Goal: Transaction & Acquisition: Register for event/course

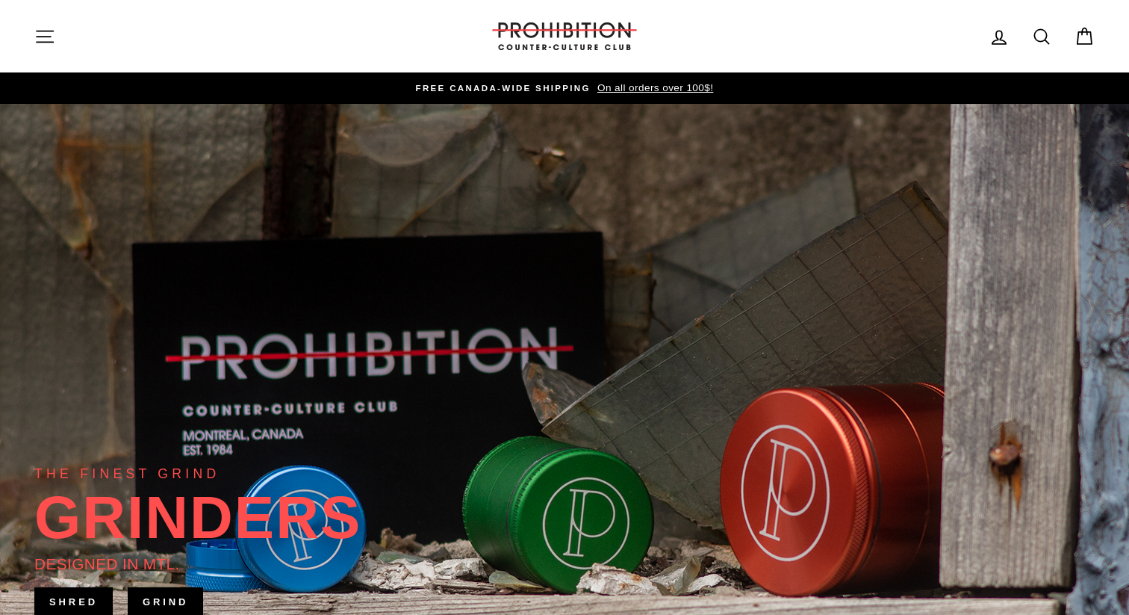
click at [27, 38] on button "Site navigation" at bounding box center [44, 36] width 39 height 32
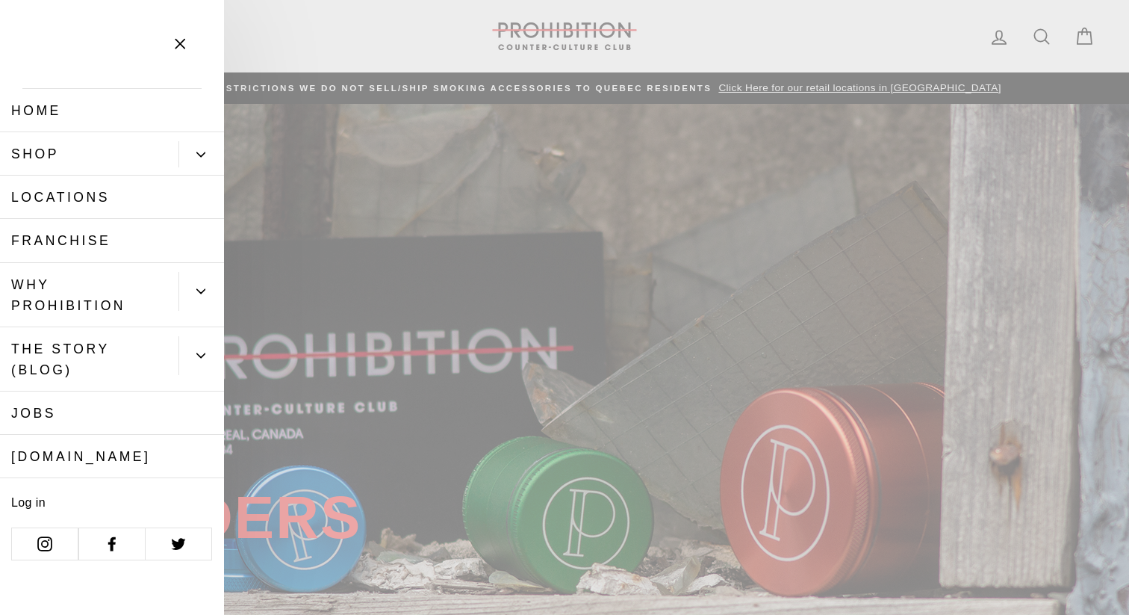
click at [196, 157] on icon "Primary" at bounding box center [200, 154] width 9 height 9
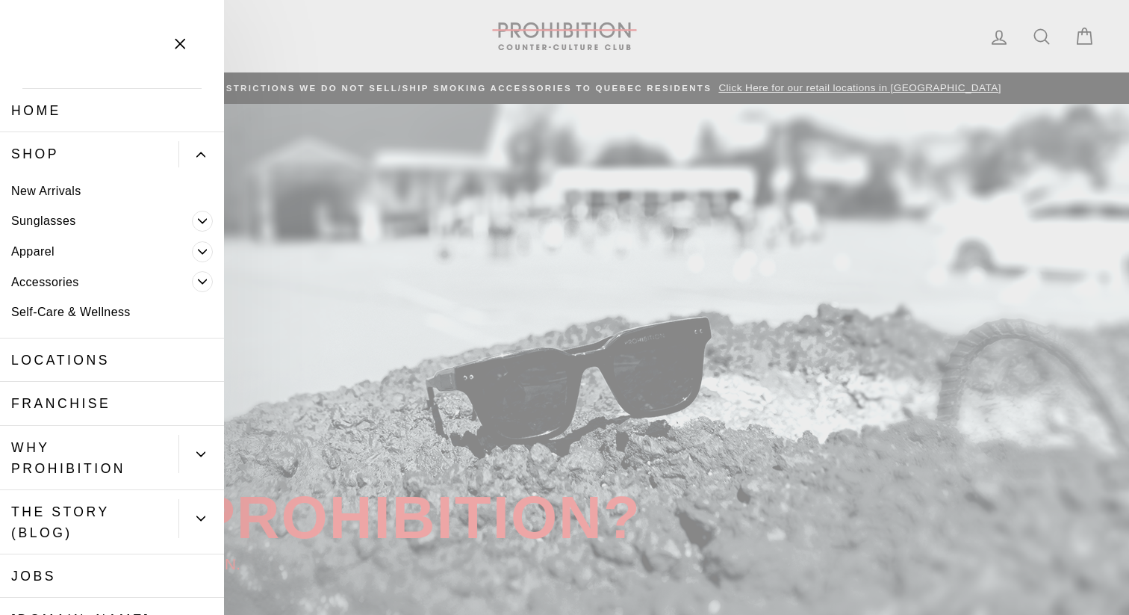
click at [208, 281] on span "Primary" at bounding box center [202, 281] width 21 height 21
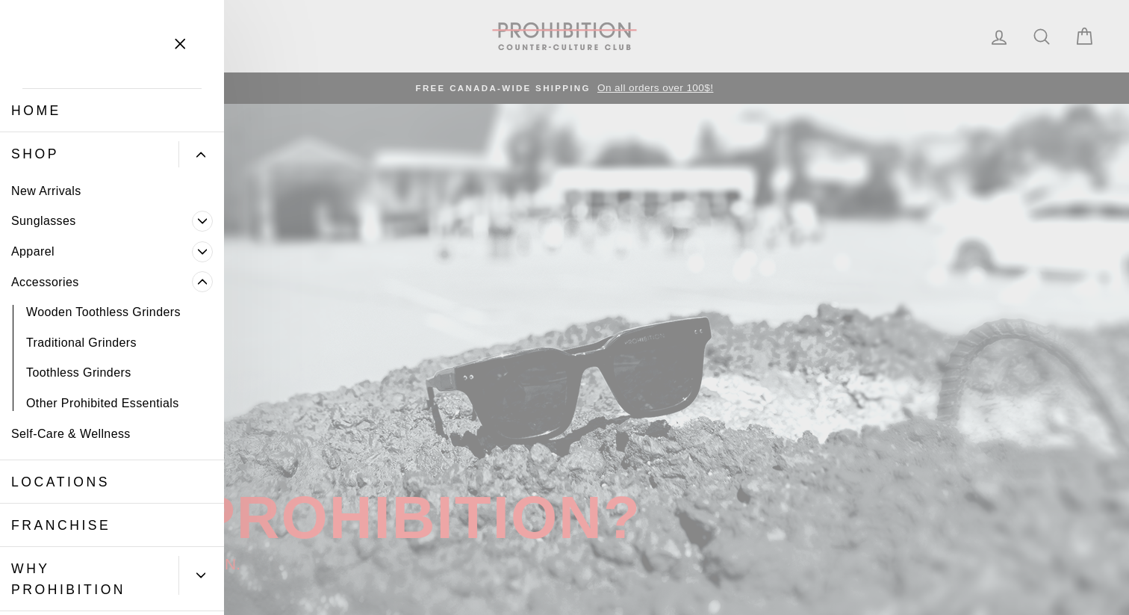
click at [199, 151] on icon "Primary" at bounding box center [200, 154] width 9 height 9
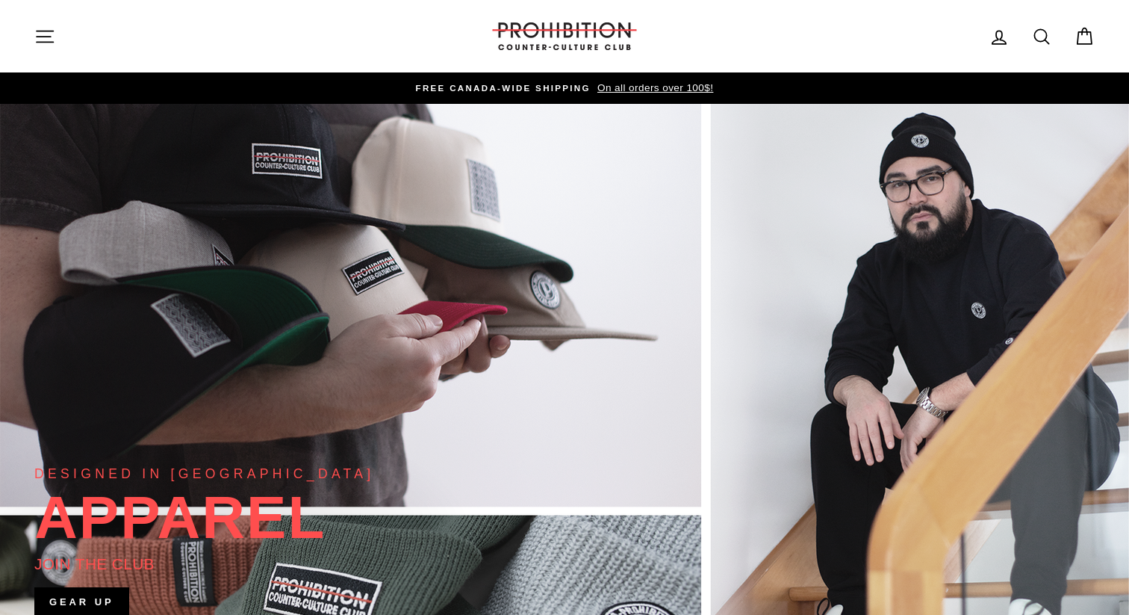
click at [1040, 34] on icon at bounding box center [1041, 36] width 21 height 21
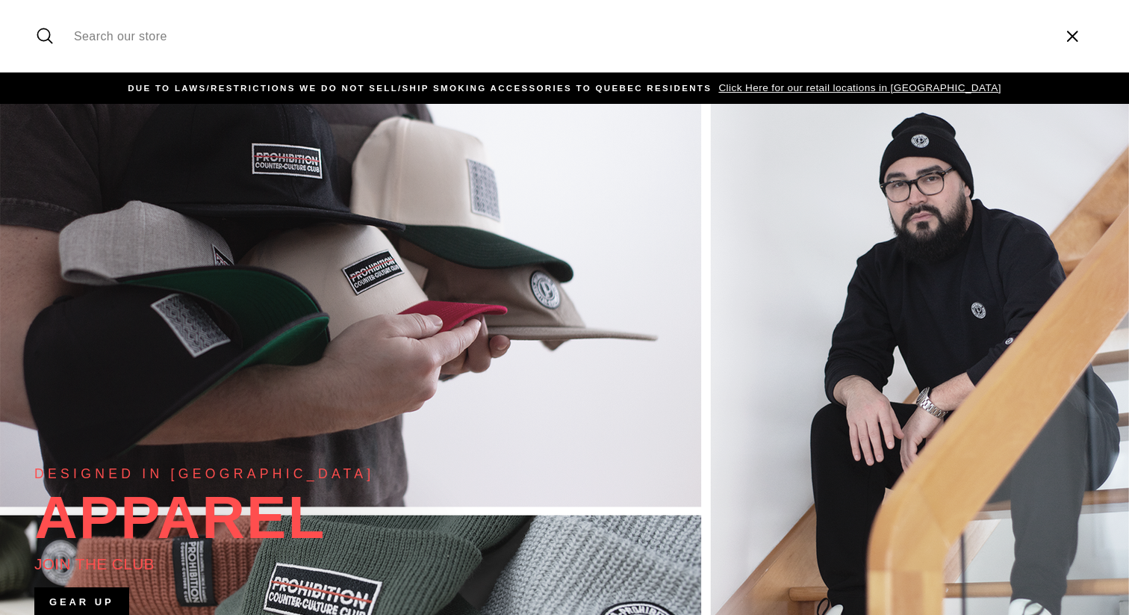
click at [906, 22] on input "Search our store" at bounding box center [558, 36] width 984 height 50
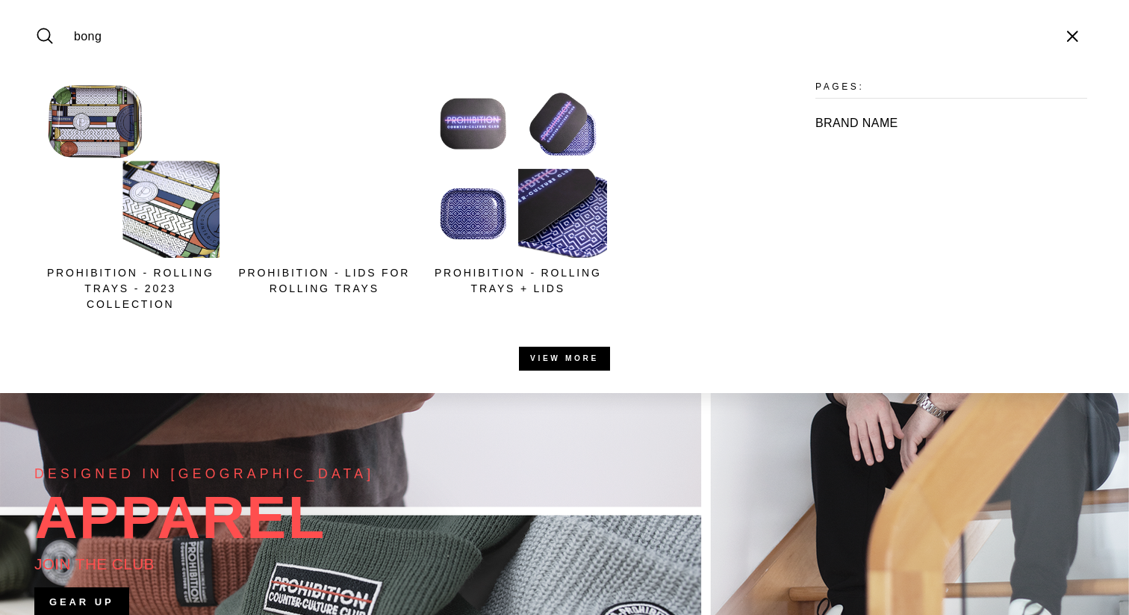
type input "bong"
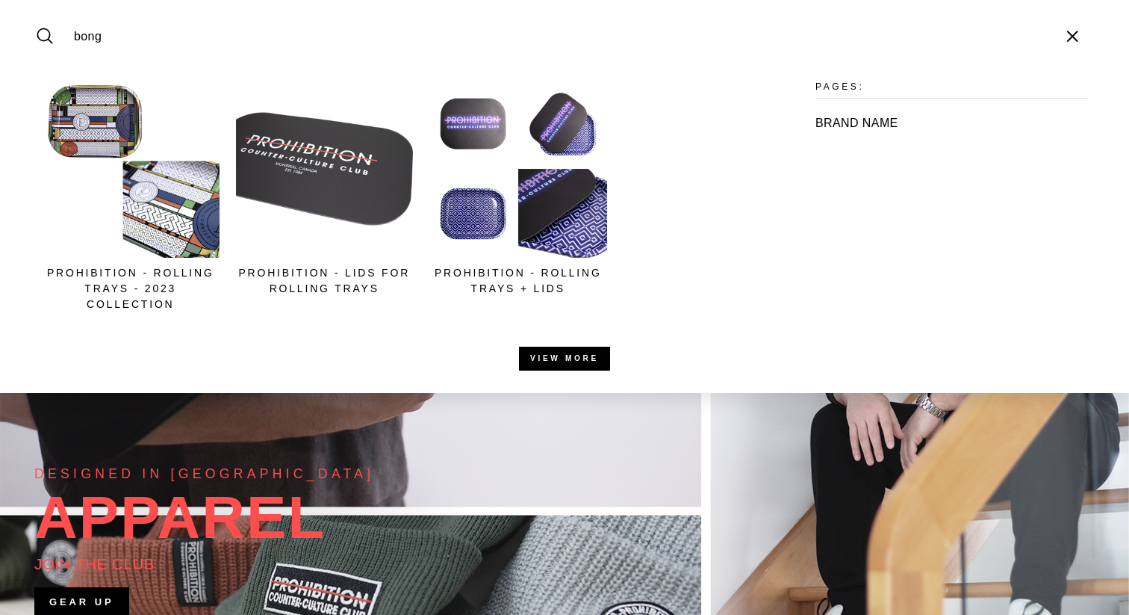
click at [34, 11] on button "Search" at bounding box center [50, 36] width 32 height 50
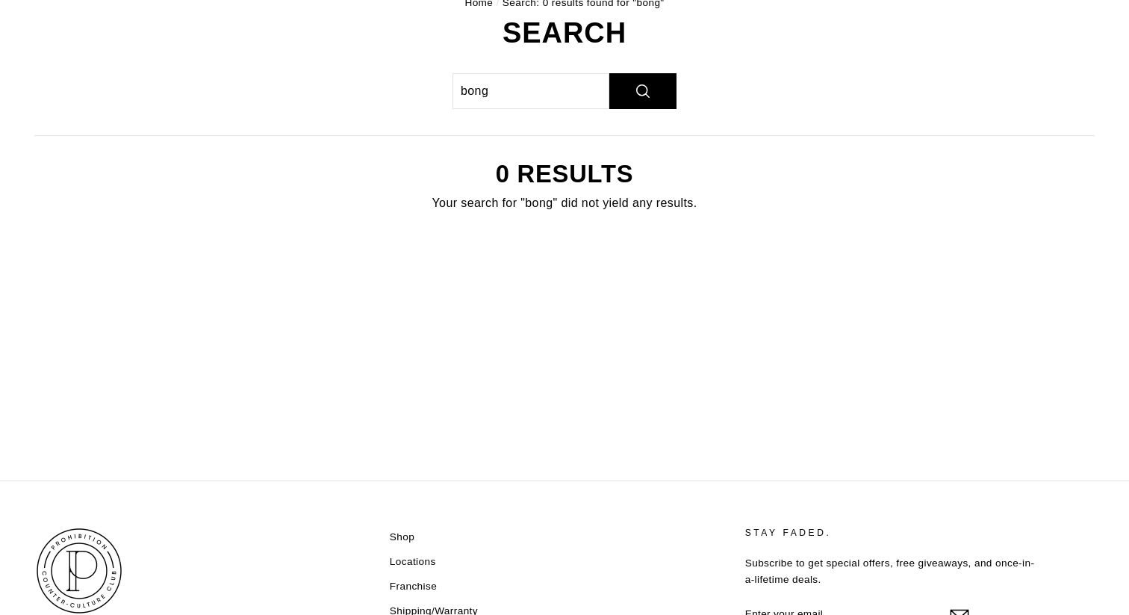
scroll to position [82, 0]
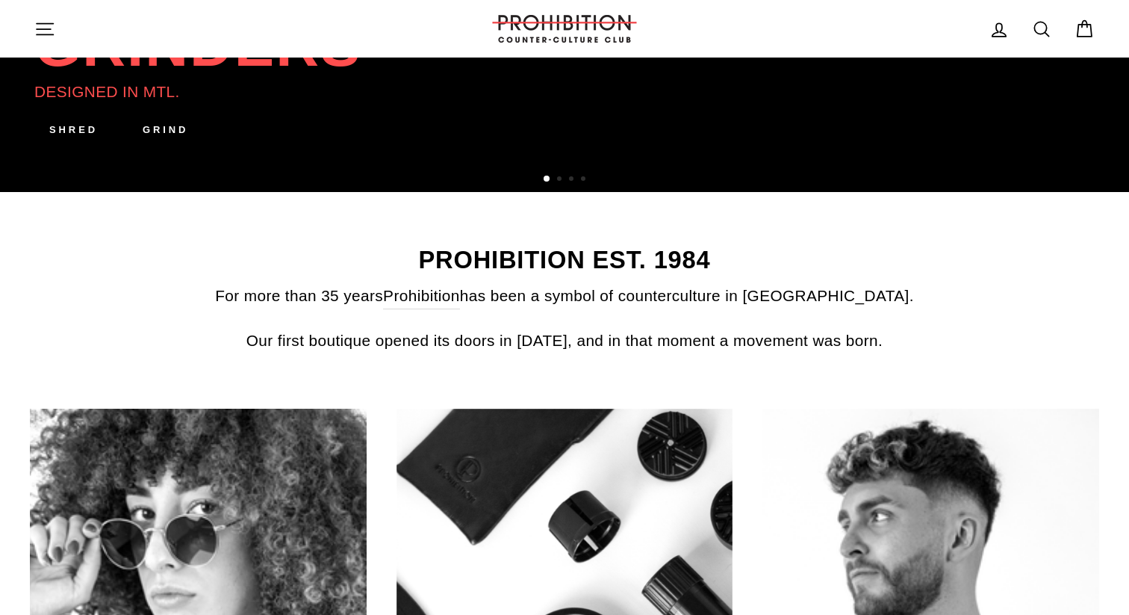
scroll to position [354, 0]
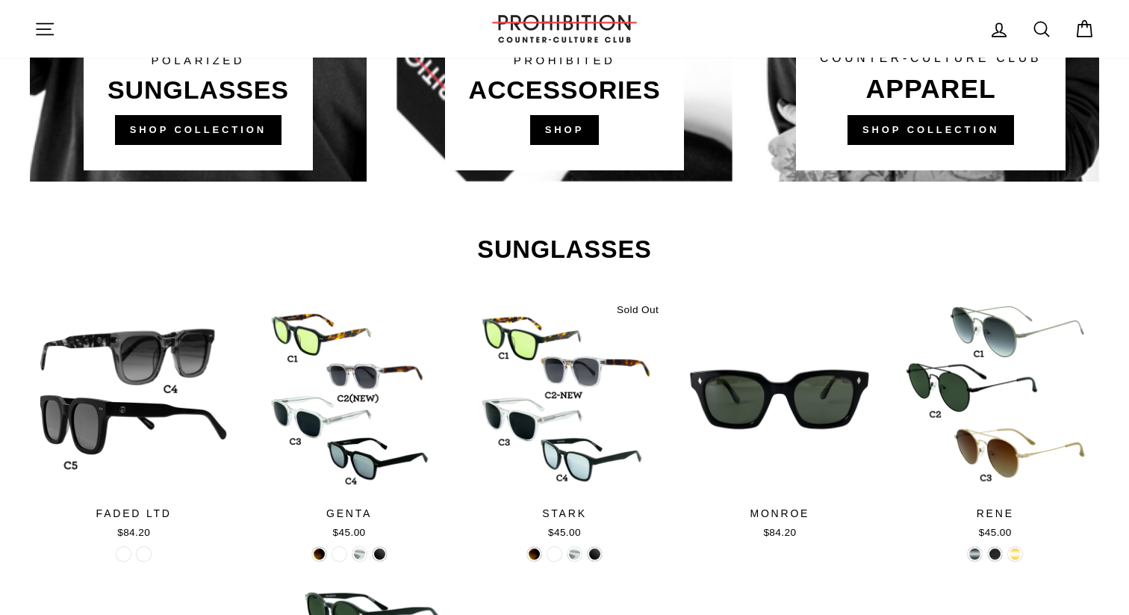
scroll to position [1176, 0]
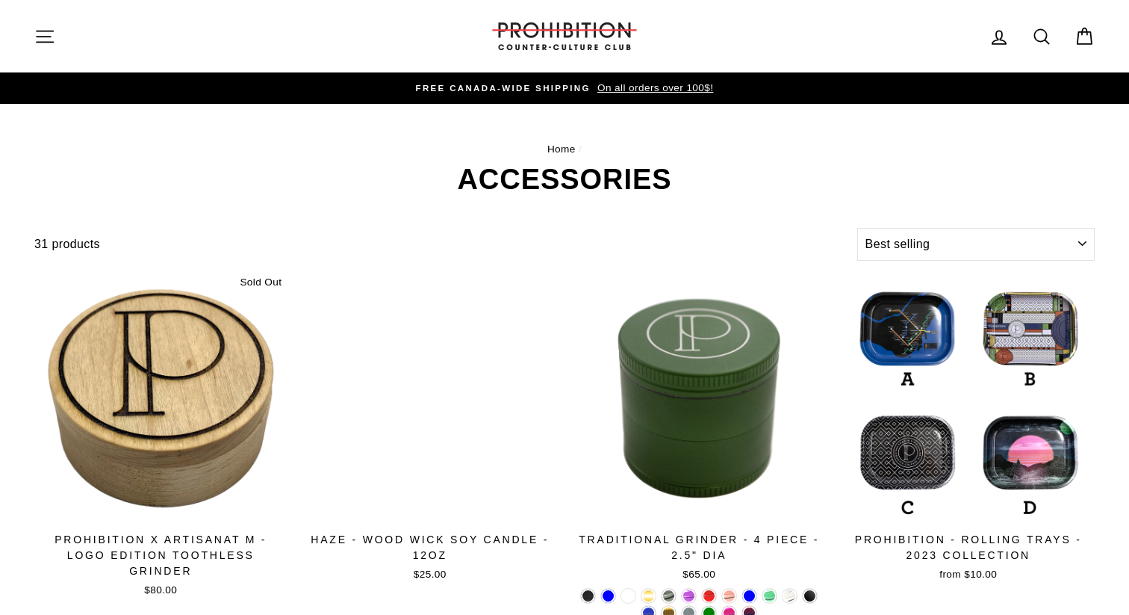
select select "best-selling"
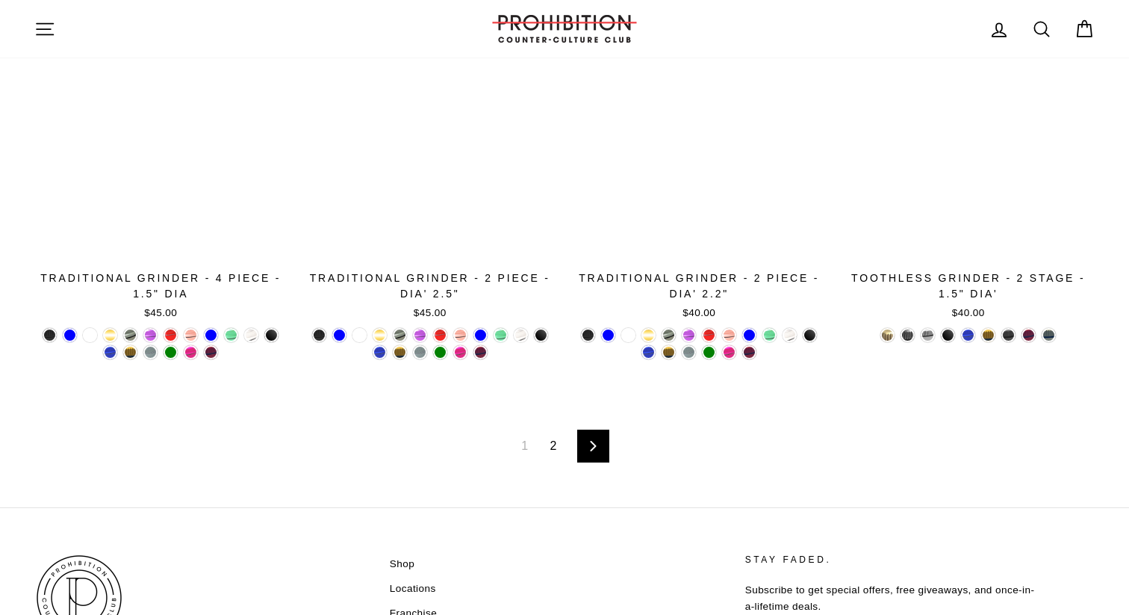
scroll to position [2581, 0]
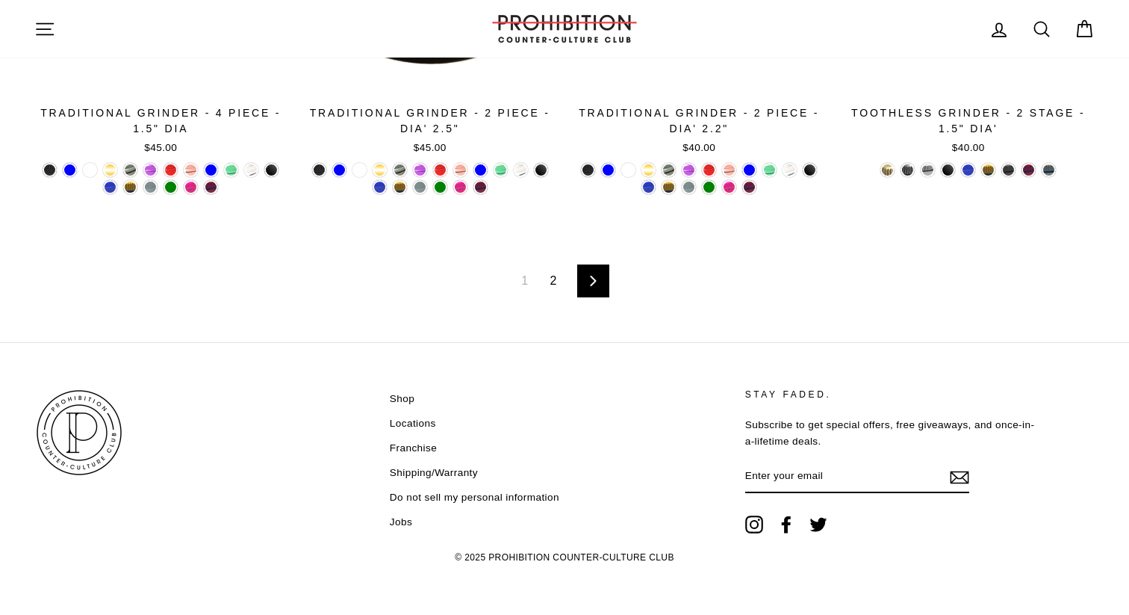
click at [552, 269] on link "2" at bounding box center [554, 281] width 25 height 24
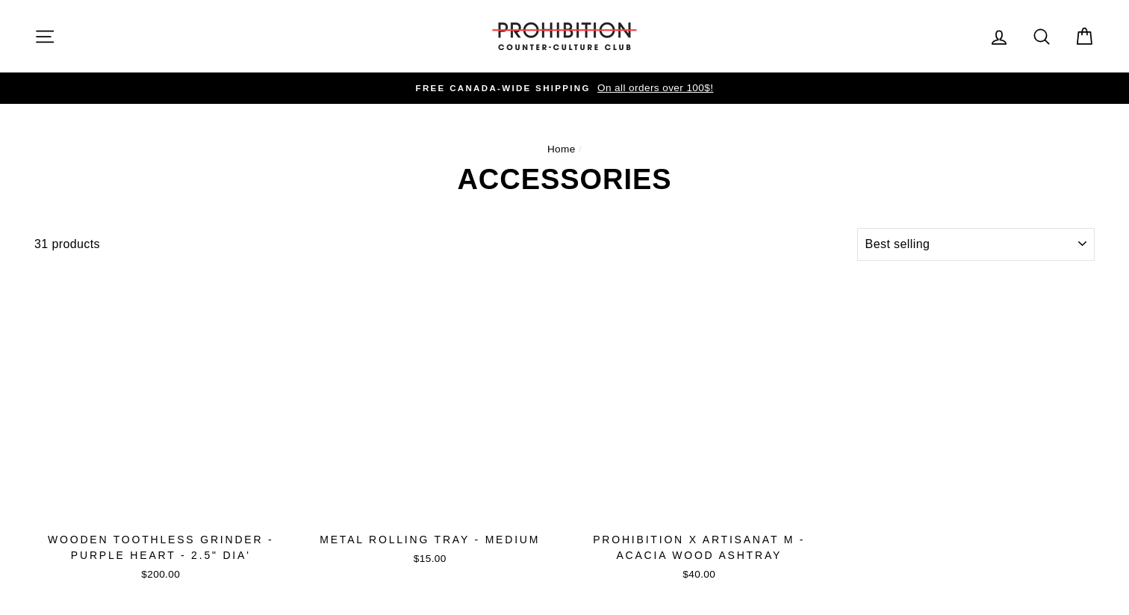
select select "best-selling"
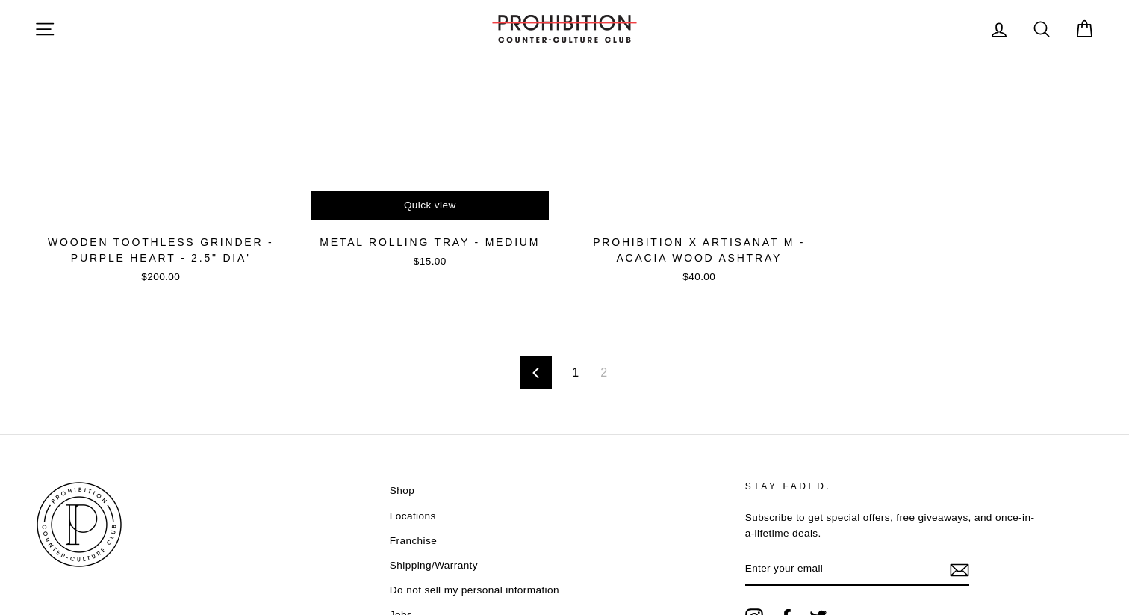
scroll to position [298, 0]
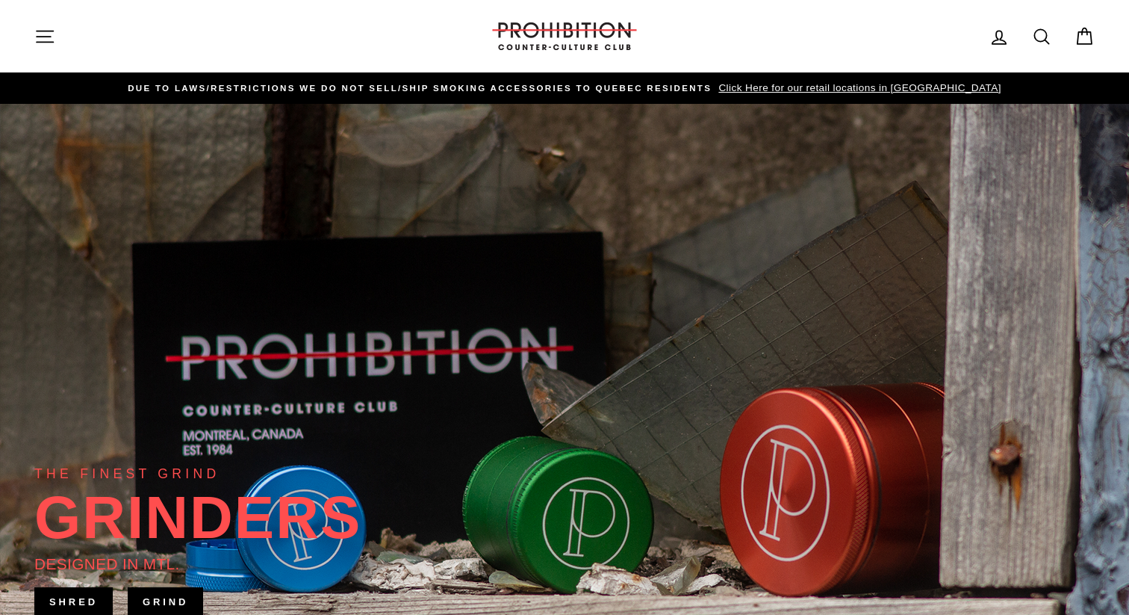
click at [1005, 34] on icon at bounding box center [999, 37] width 21 height 21
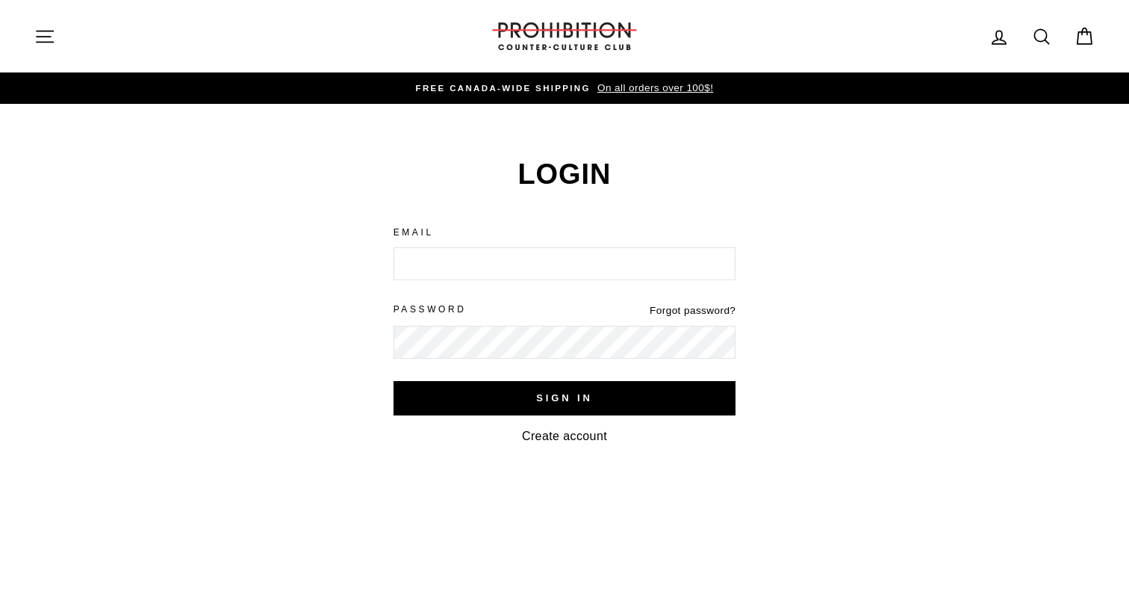
click at [592, 430] on link "Create account" at bounding box center [564, 435] width 85 height 13
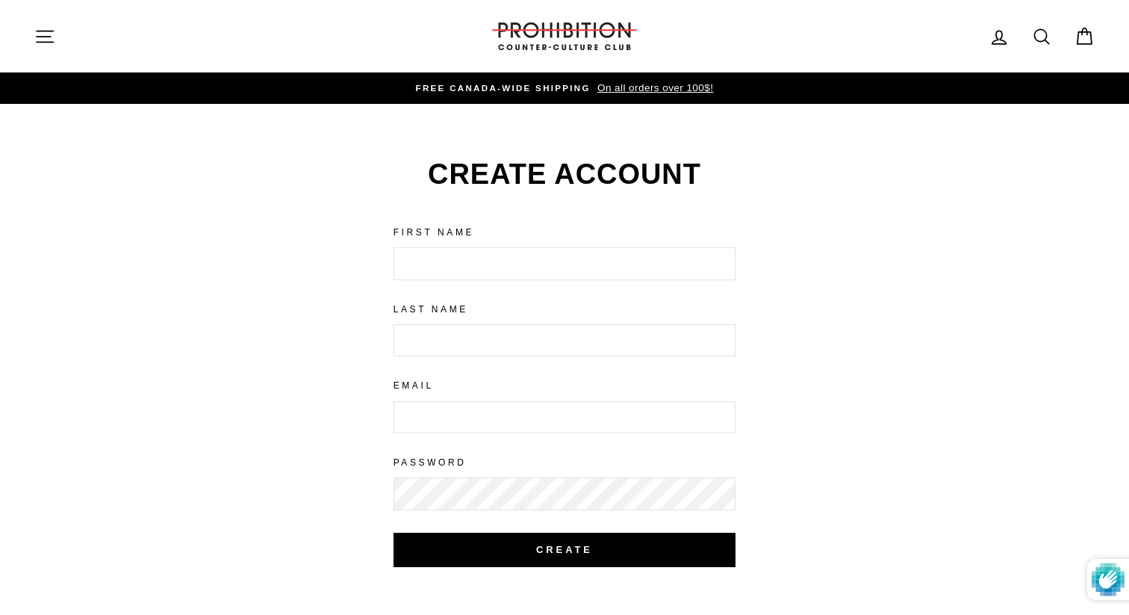
click at [556, 279] on form "First Name Last Name Email Password Create" at bounding box center [565, 408] width 343 height 364
click at [557, 266] on input "First Name" at bounding box center [565, 263] width 343 height 33
type input "Alexis"
type input "Charron"
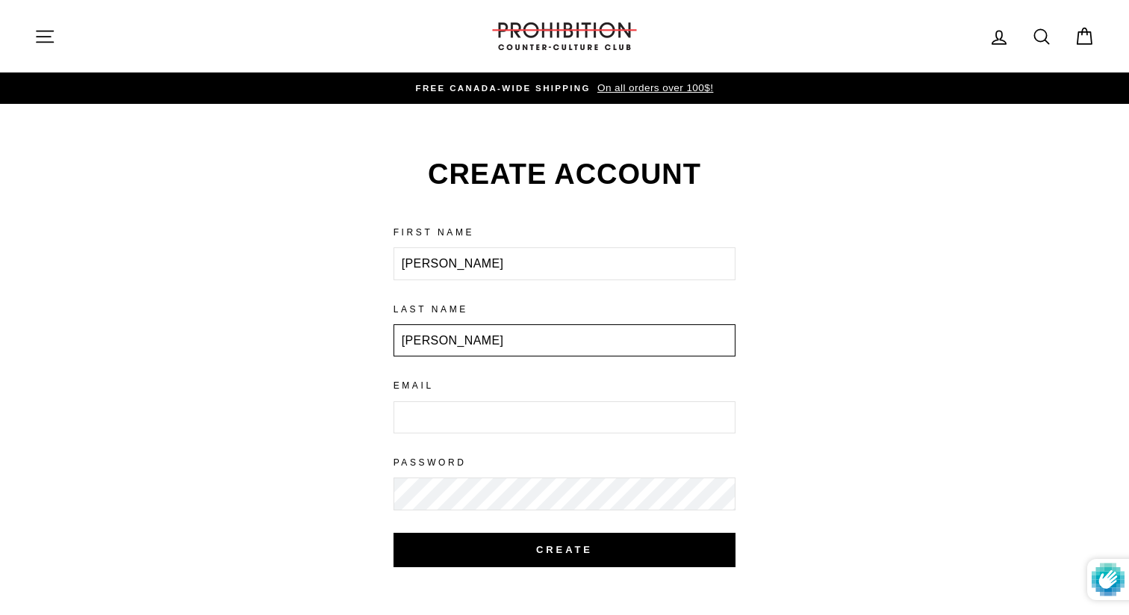
type input "[EMAIL_ADDRESS][DOMAIN_NAME]"
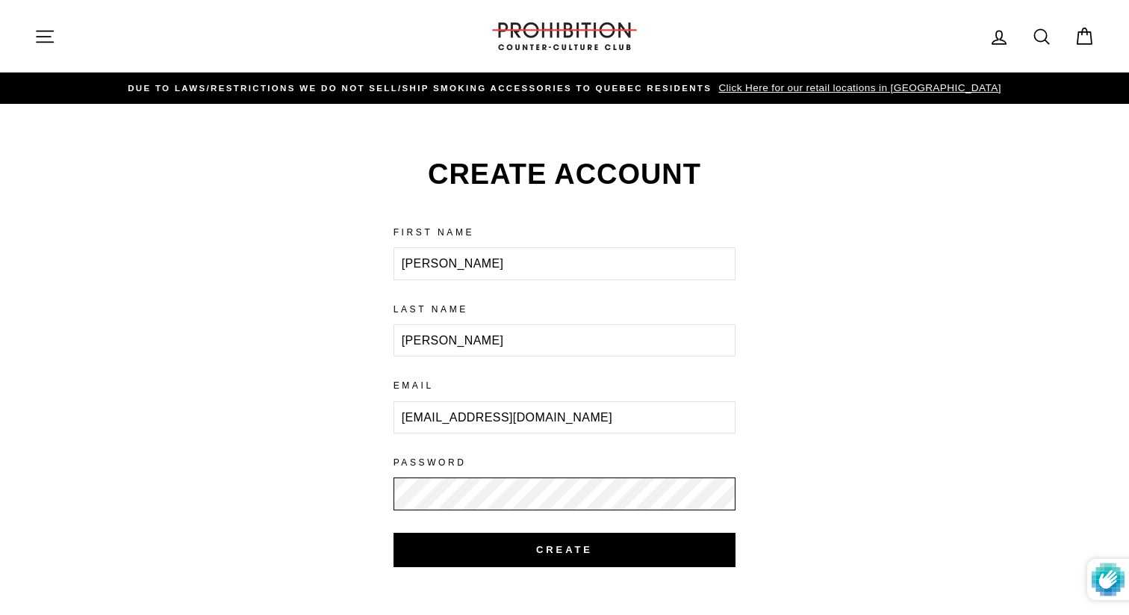
click at [394, 533] on input "Create" at bounding box center [565, 550] width 343 height 34
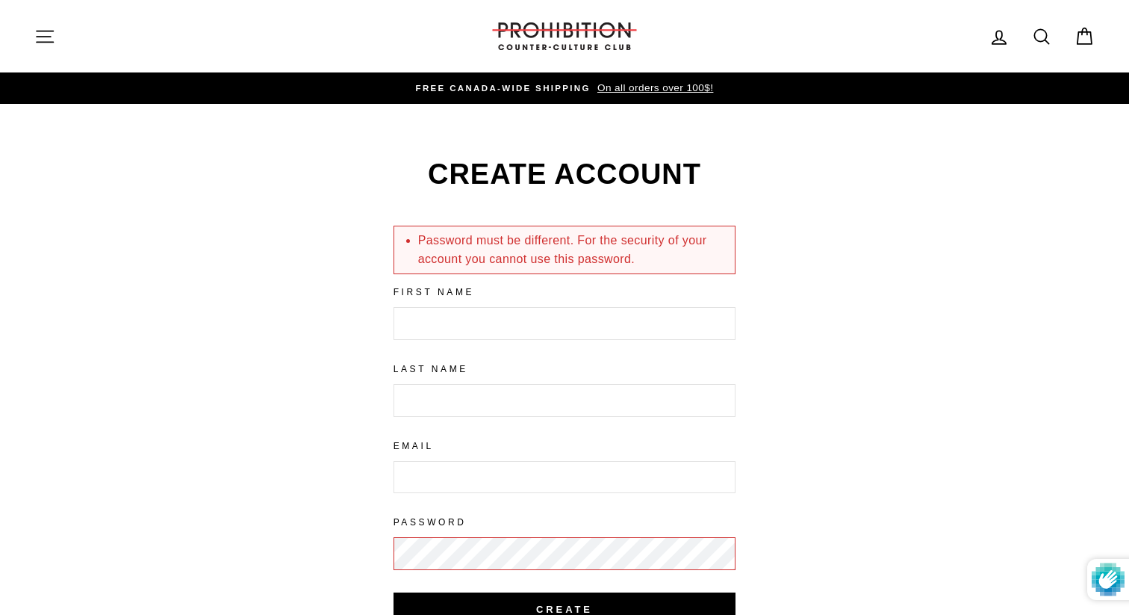
click at [562, 315] on input "First Name" at bounding box center [565, 323] width 343 height 33
type input "[PERSON_NAME]"
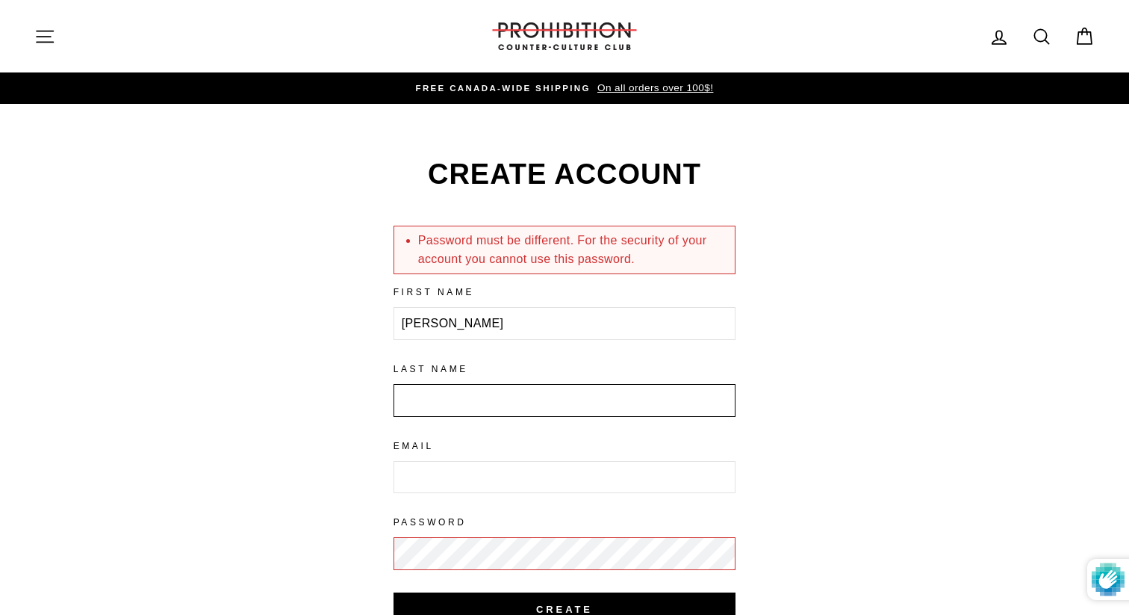
type input "[PERSON_NAME]"
type input "[EMAIL_ADDRESS][DOMAIN_NAME]"
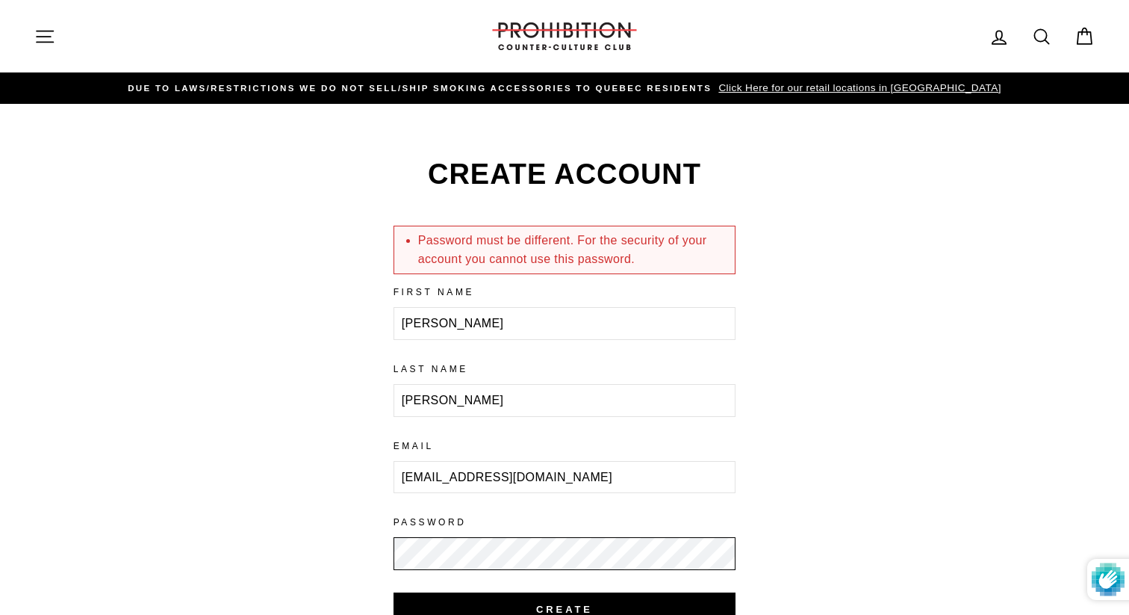
click at [394, 592] on input "Create" at bounding box center [565, 609] width 343 height 34
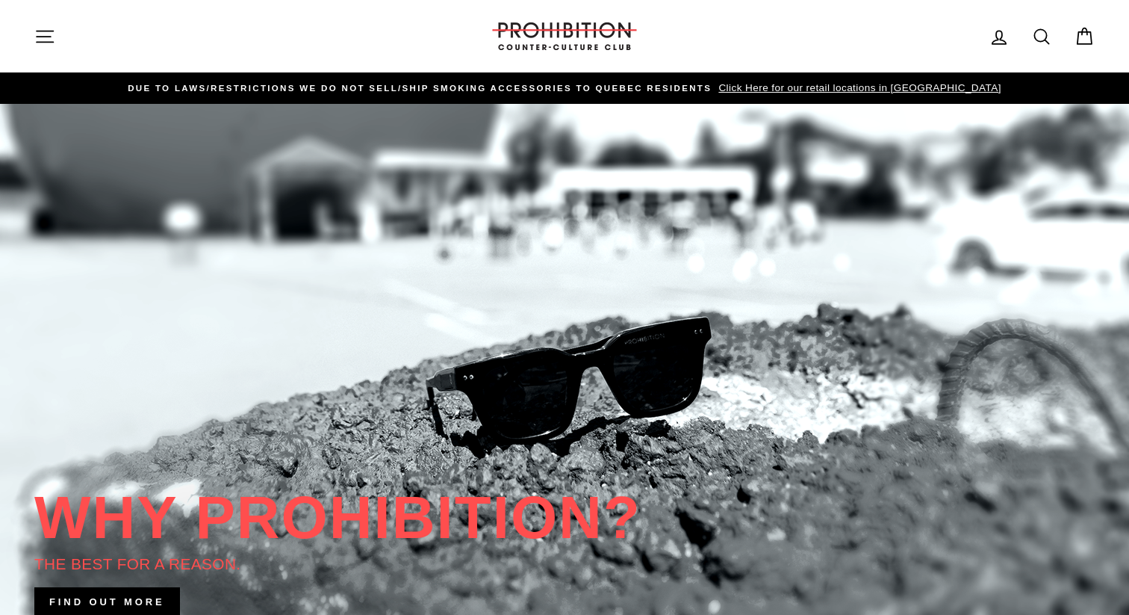
click at [999, 34] on icon at bounding box center [999, 37] width 21 height 21
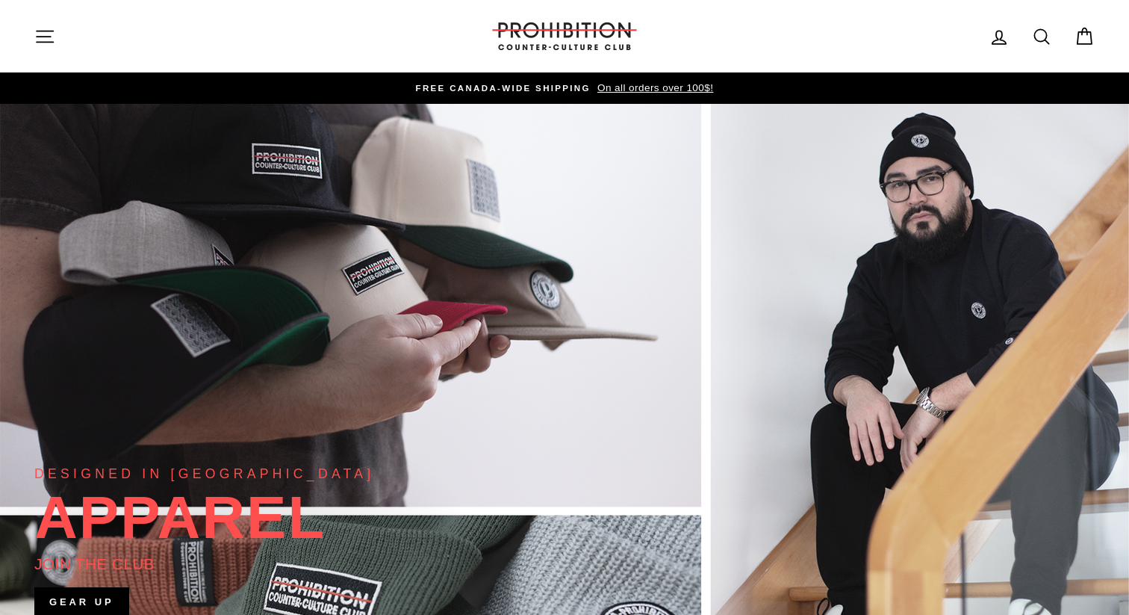
scroll to position [1, 0]
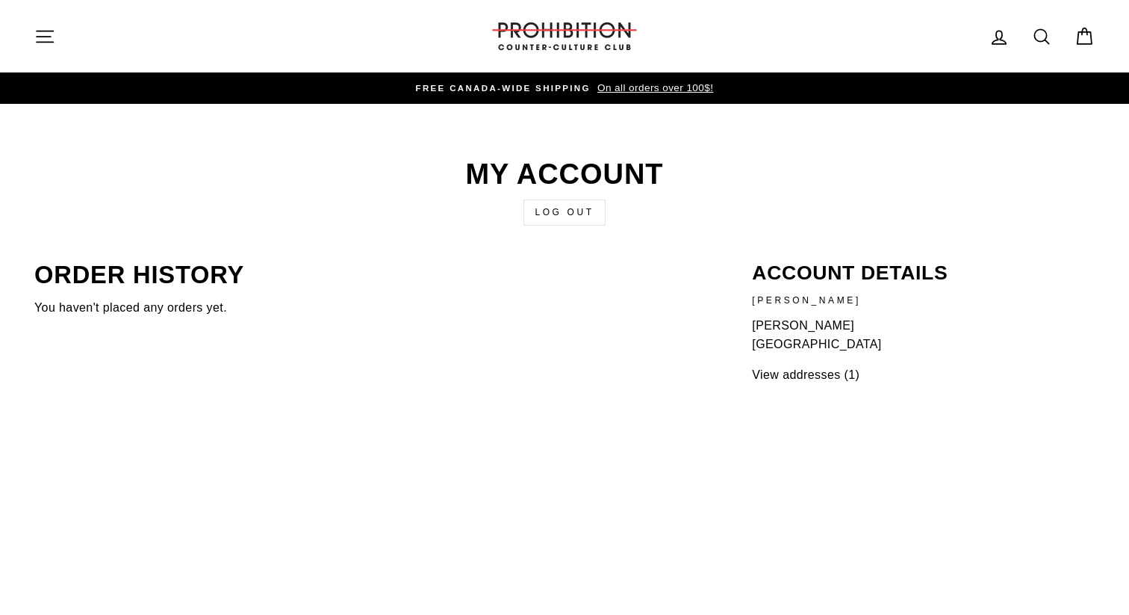
click at [58, 40] on button "Site navigation" at bounding box center [44, 36] width 39 height 32
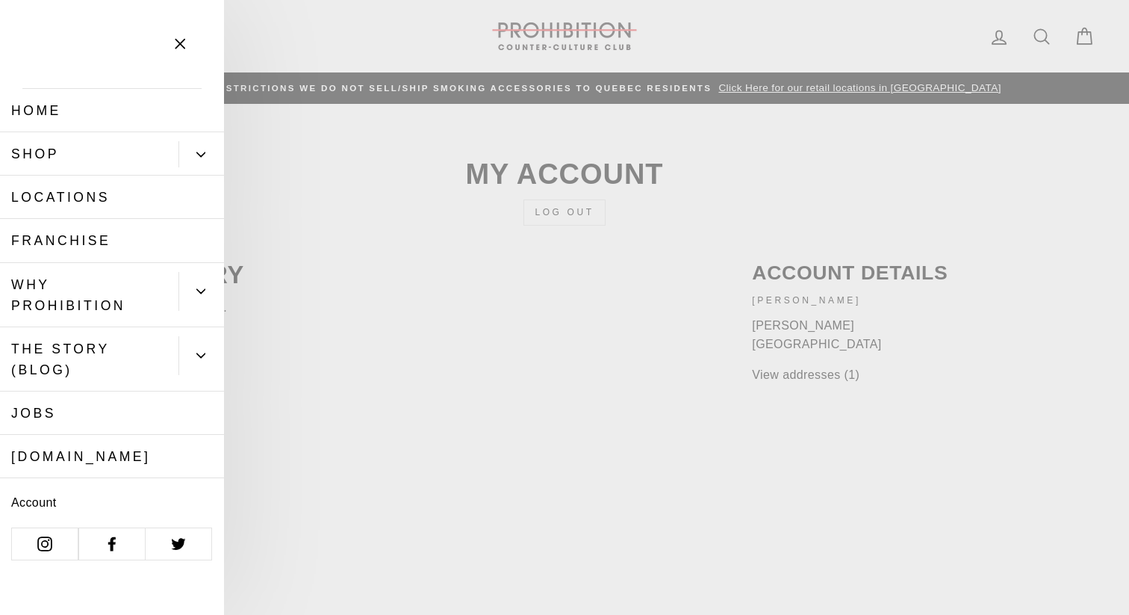
click at [45, 148] on link "Shop" at bounding box center [89, 153] width 179 height 43
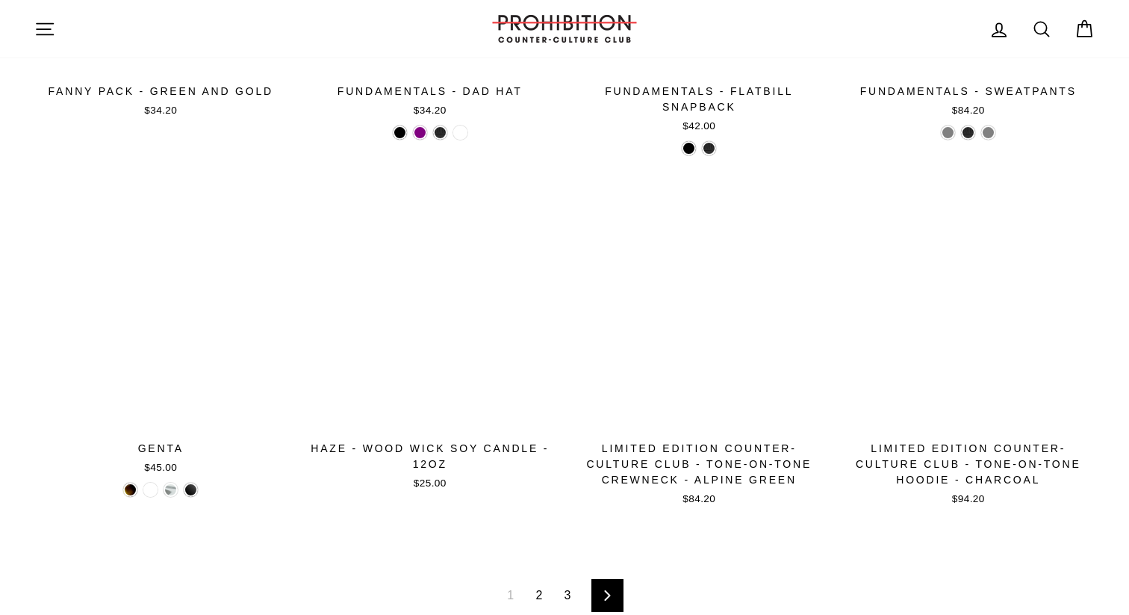
scroll to position [2524, 0]
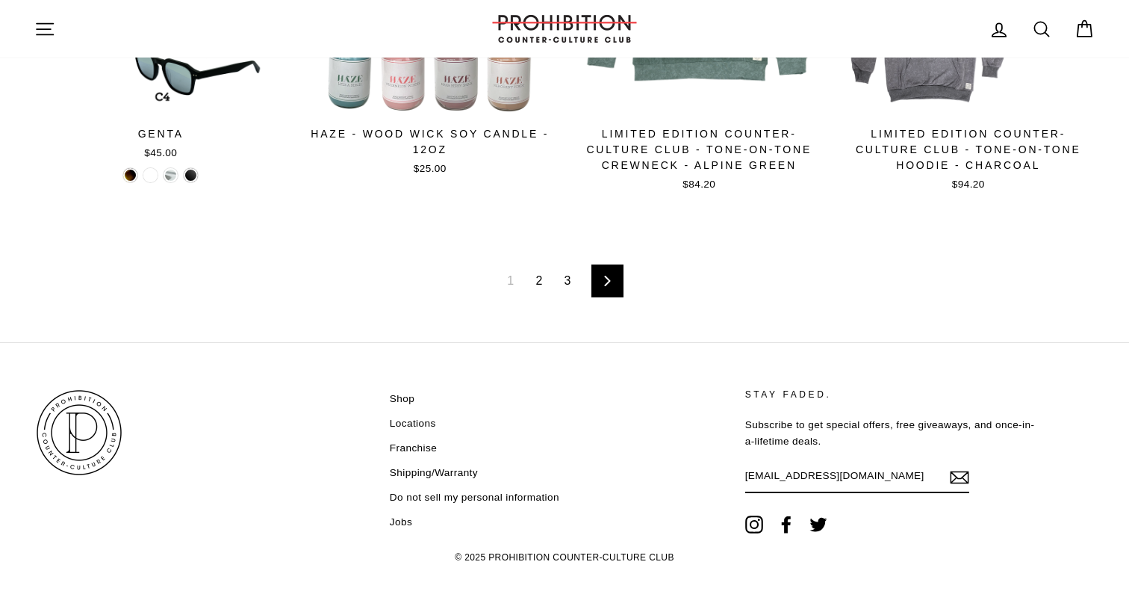
click at [535, 281] on link "2" at bounding box center [539, 281] width 25 height 24
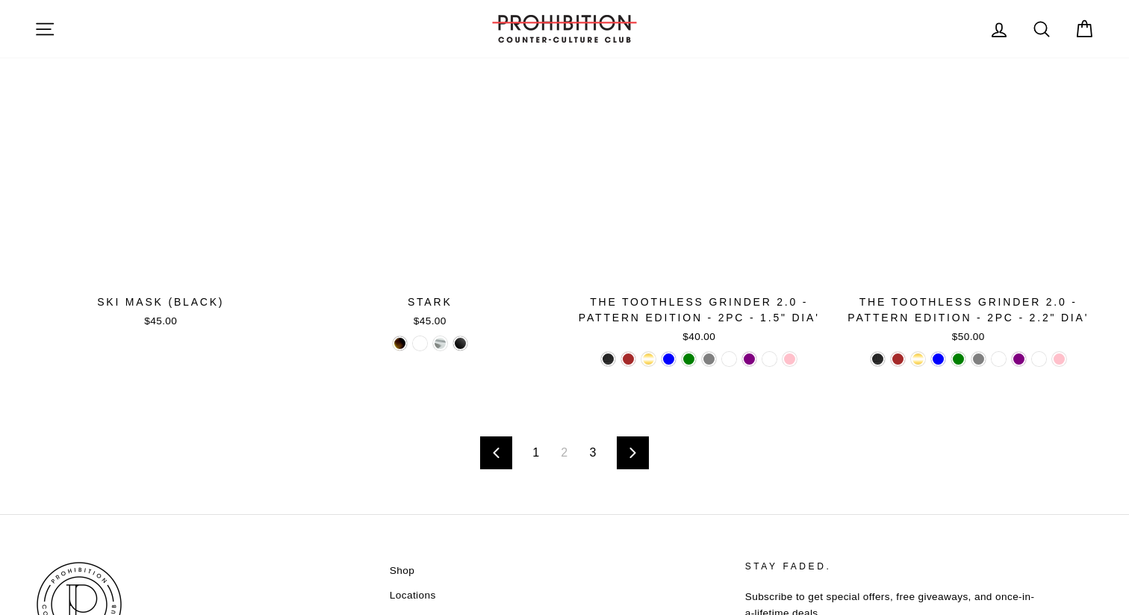
scroll to position [2321, 0]
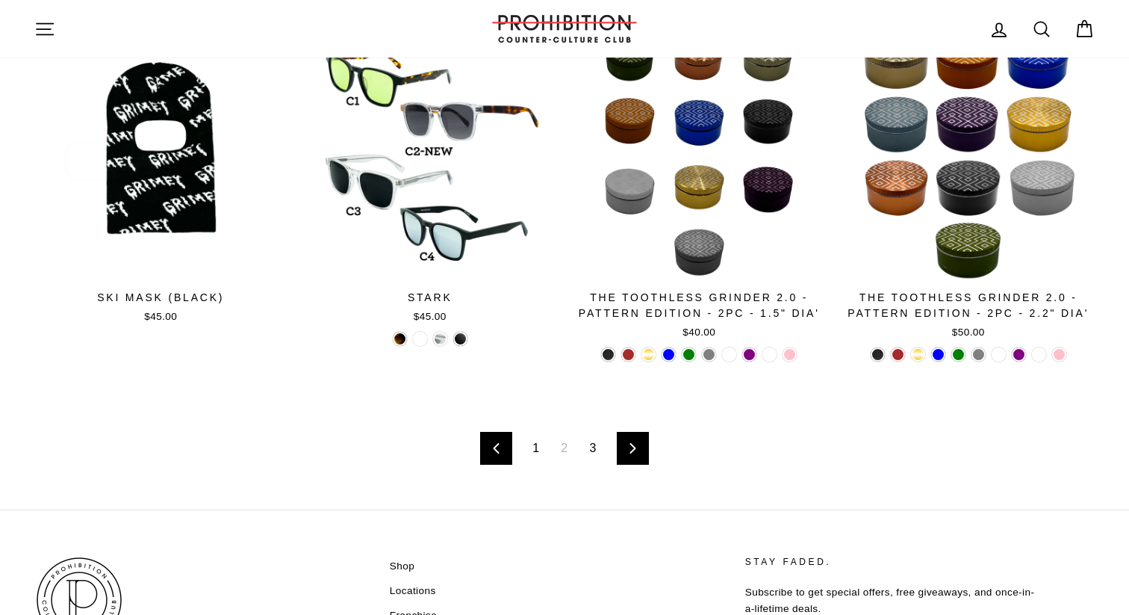
click at [592, 450] on link "3" at bounding box center [593, 448] width 25 height 24
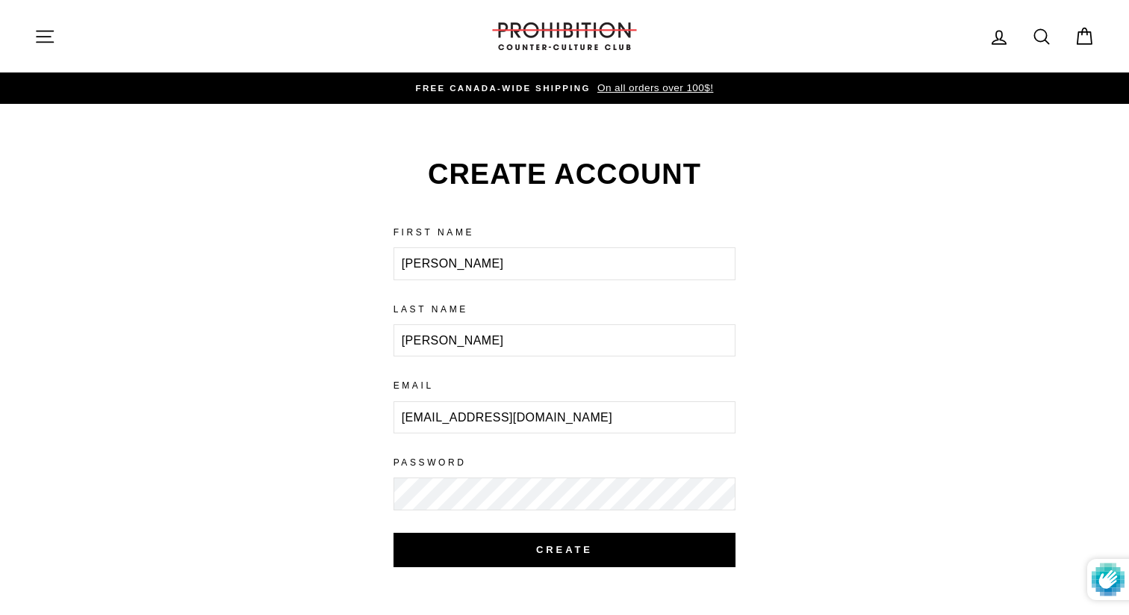
scroll to position [1, 0]
